Goal: Transaction & Acquisition: Subscribe to service/newsletter

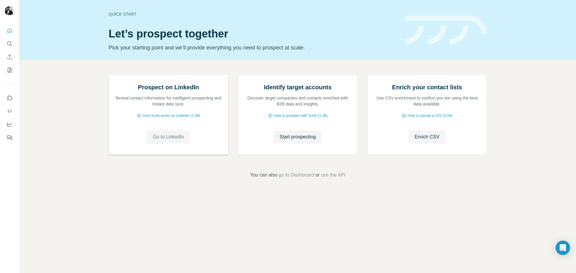
click at [181, 141] on span "Go to LinkedIn" at bounding box center [168, 137] width 31 height 7
